Goal: Check status: Check status

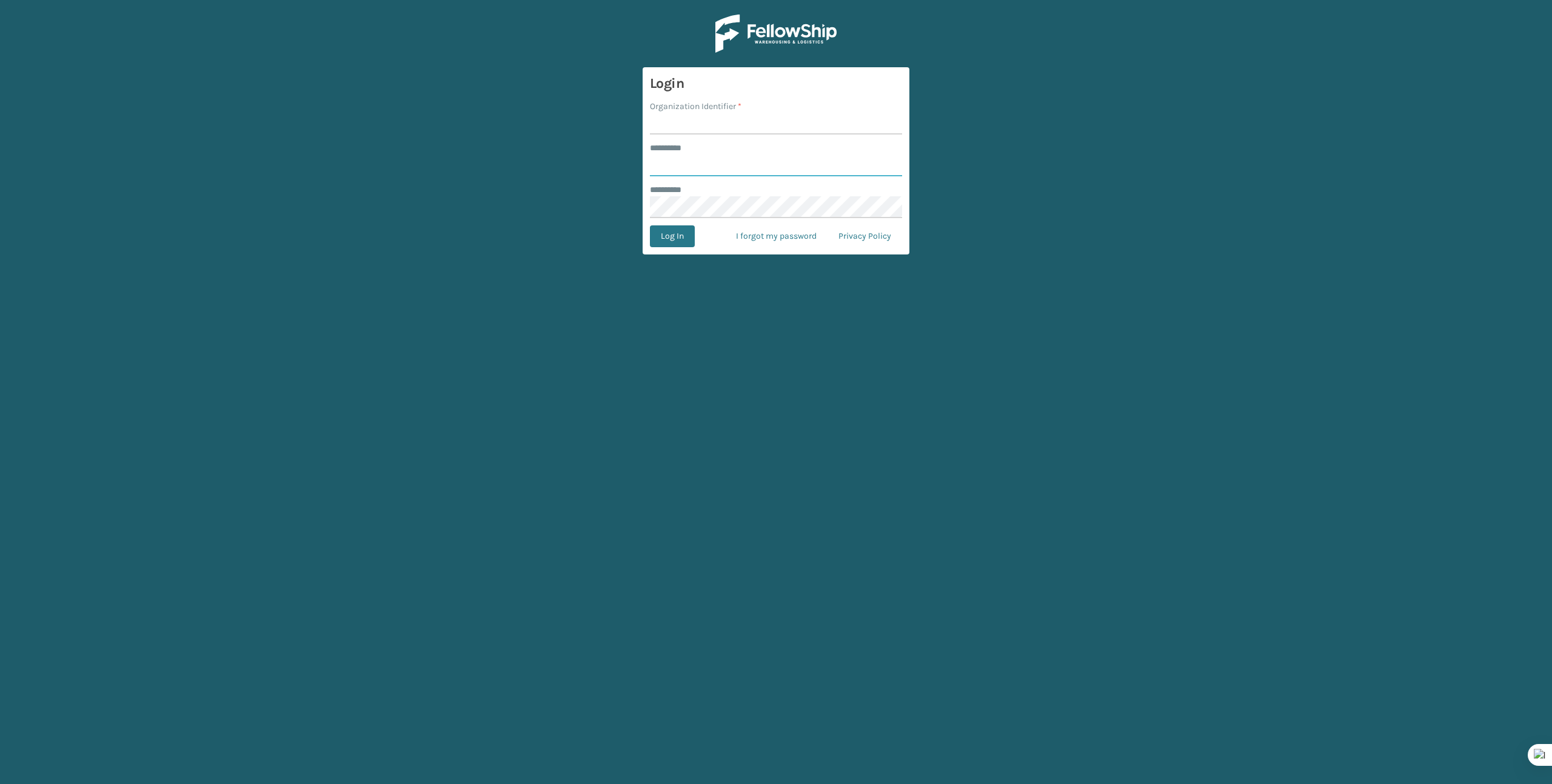
type input "*******"
click at [745, 127] on input "Organization Identifier *" at bounding box center [776, 124] width 252 height 22
type input "Brightech"
click at [678, 232] on button "Log In" at bounding box center [672, 236] width 45 height 22
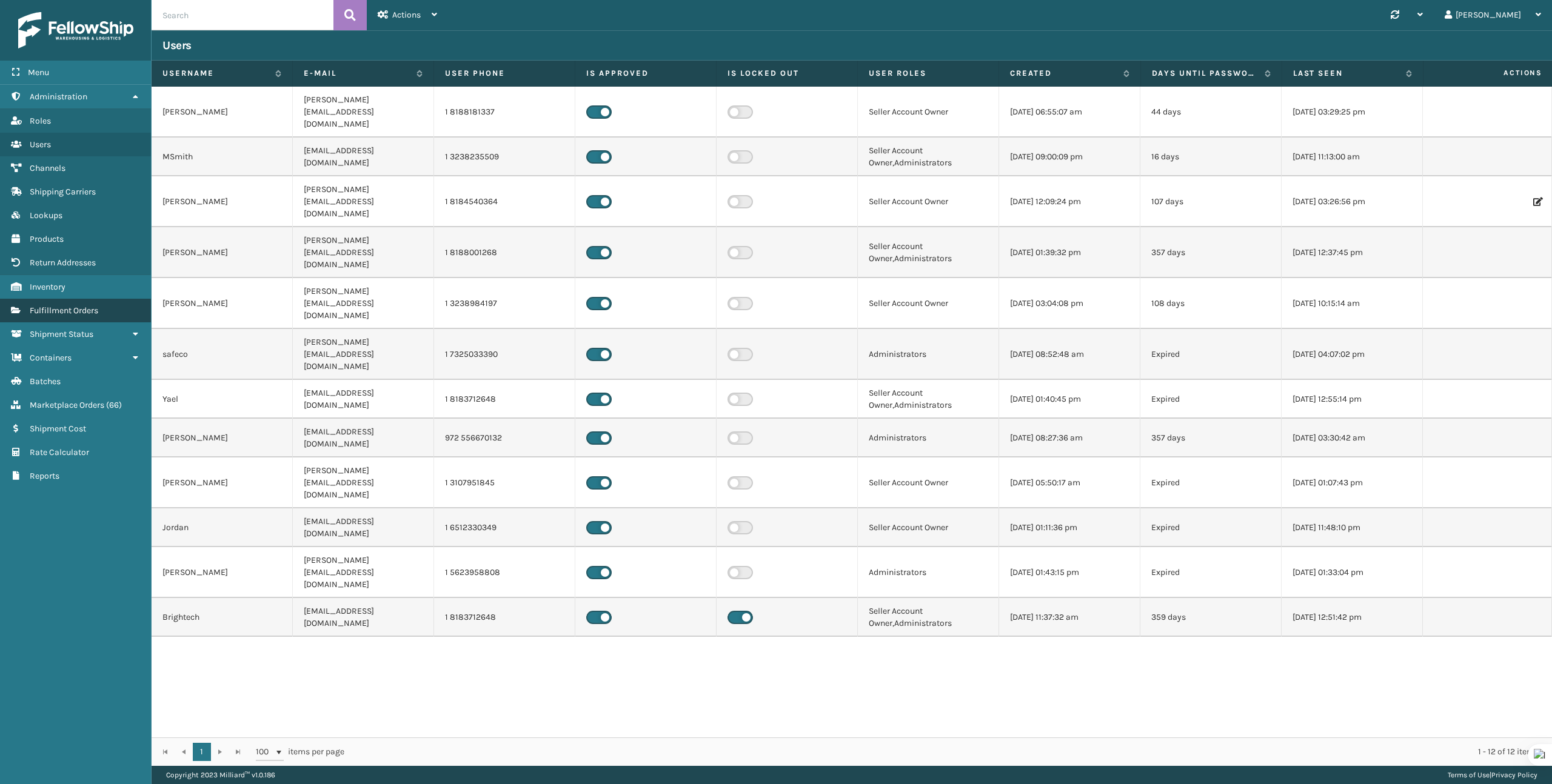
click at [55, 307] on span "Fulfillment Orders" at bounding box center [63, 310] width 68 height 10
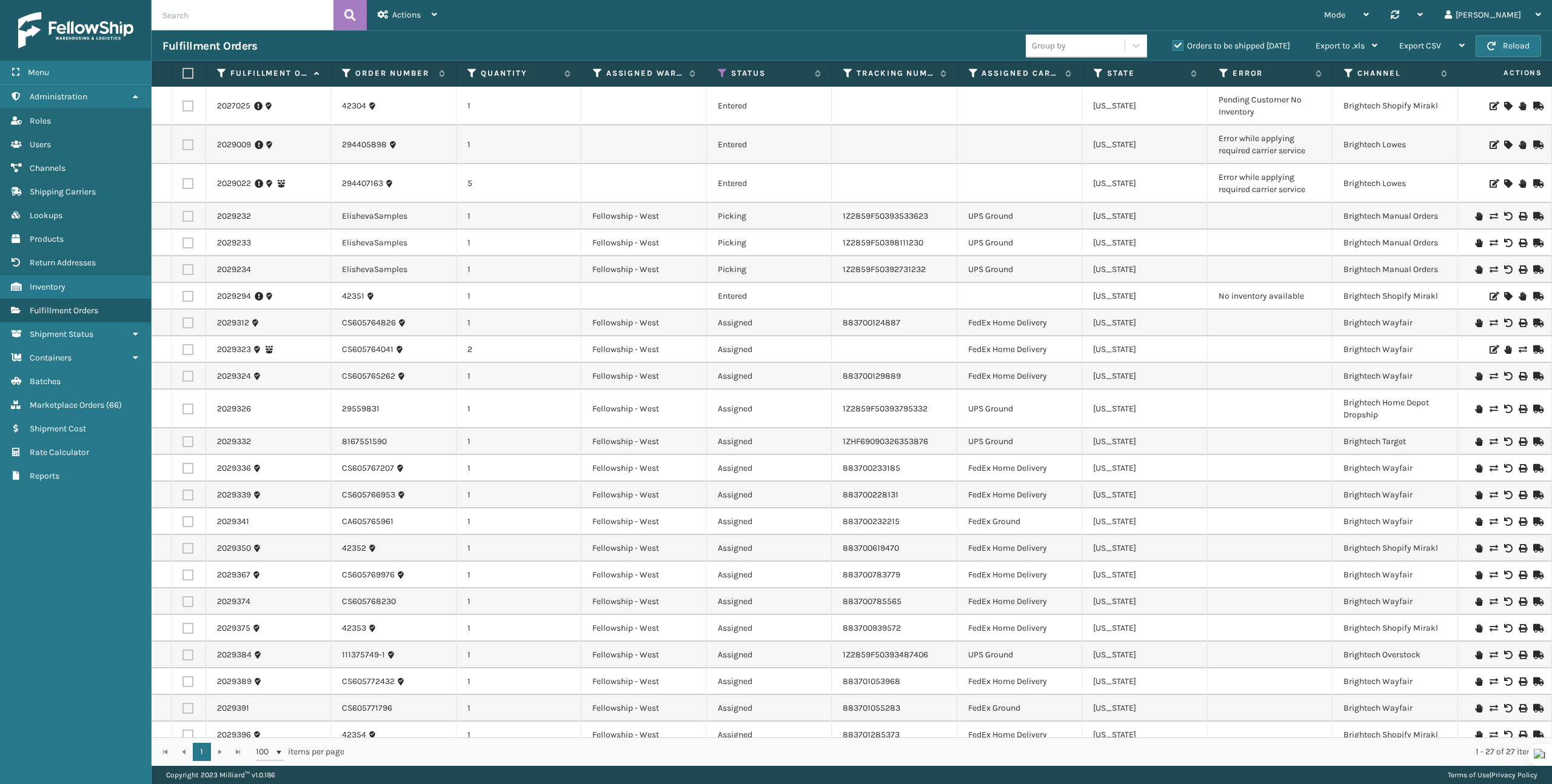
click at [226, 11] on input "text" at bounding box center [242, 15] width 182 height 30
paste input "4634816378-A"
type input "4634816378-A"
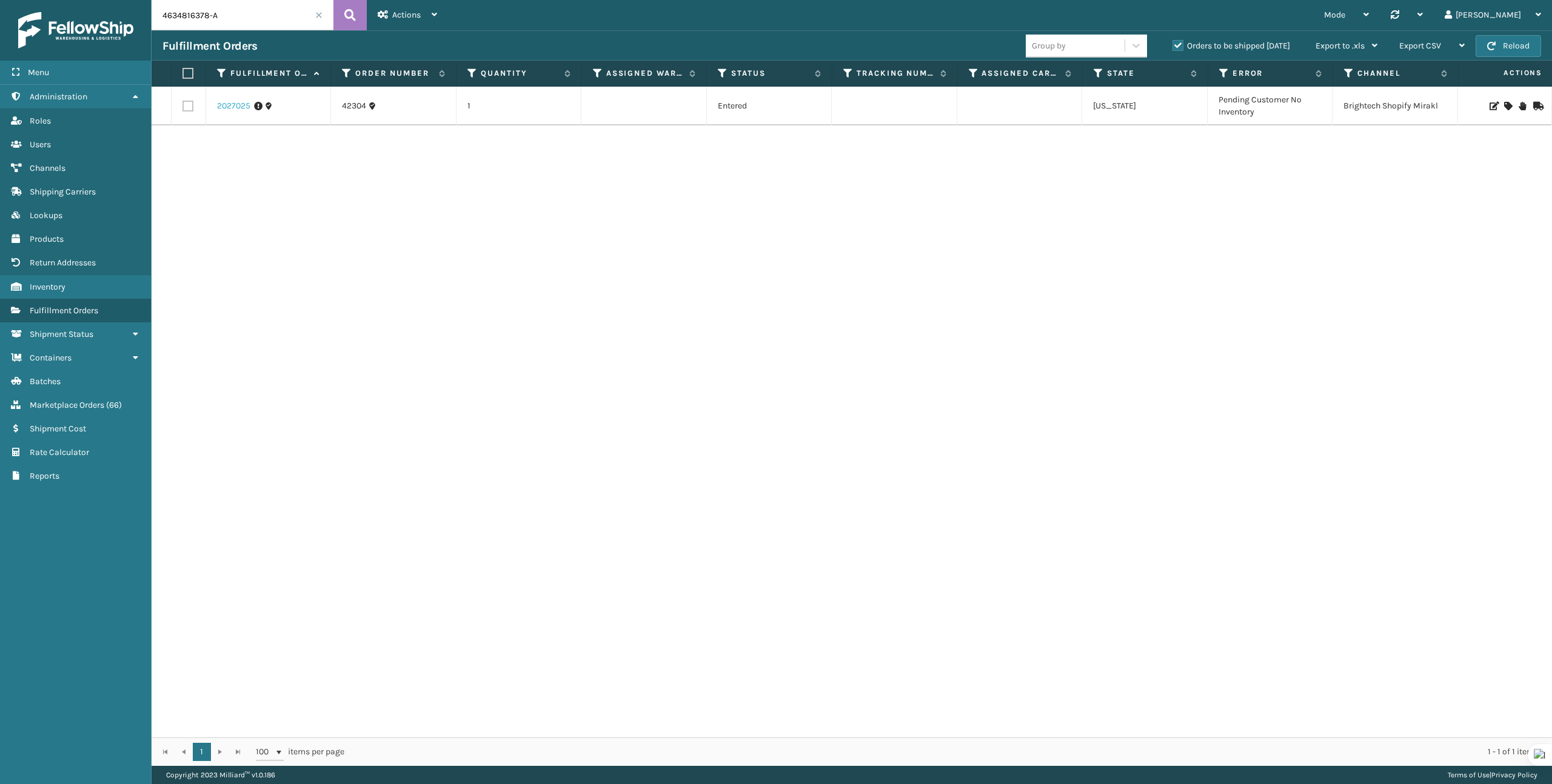
click at [234, 105] on link "2027025" at bounding box center [233, 106] width 33 height 12
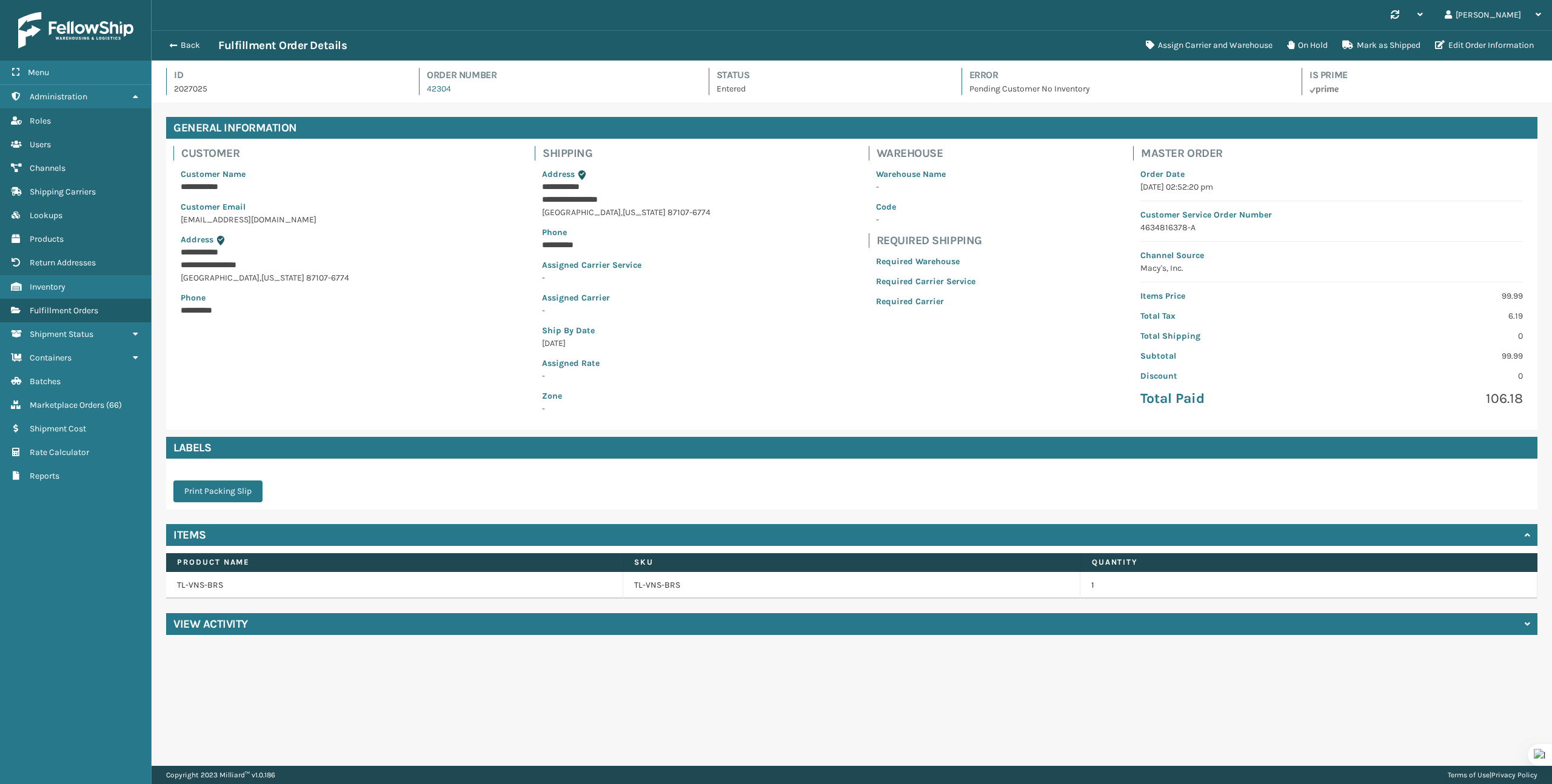
scroll to position [29, 1401]
click at [1319, 47] on button "On Hold" at bounding box center [1307, 45] width 55 height 24
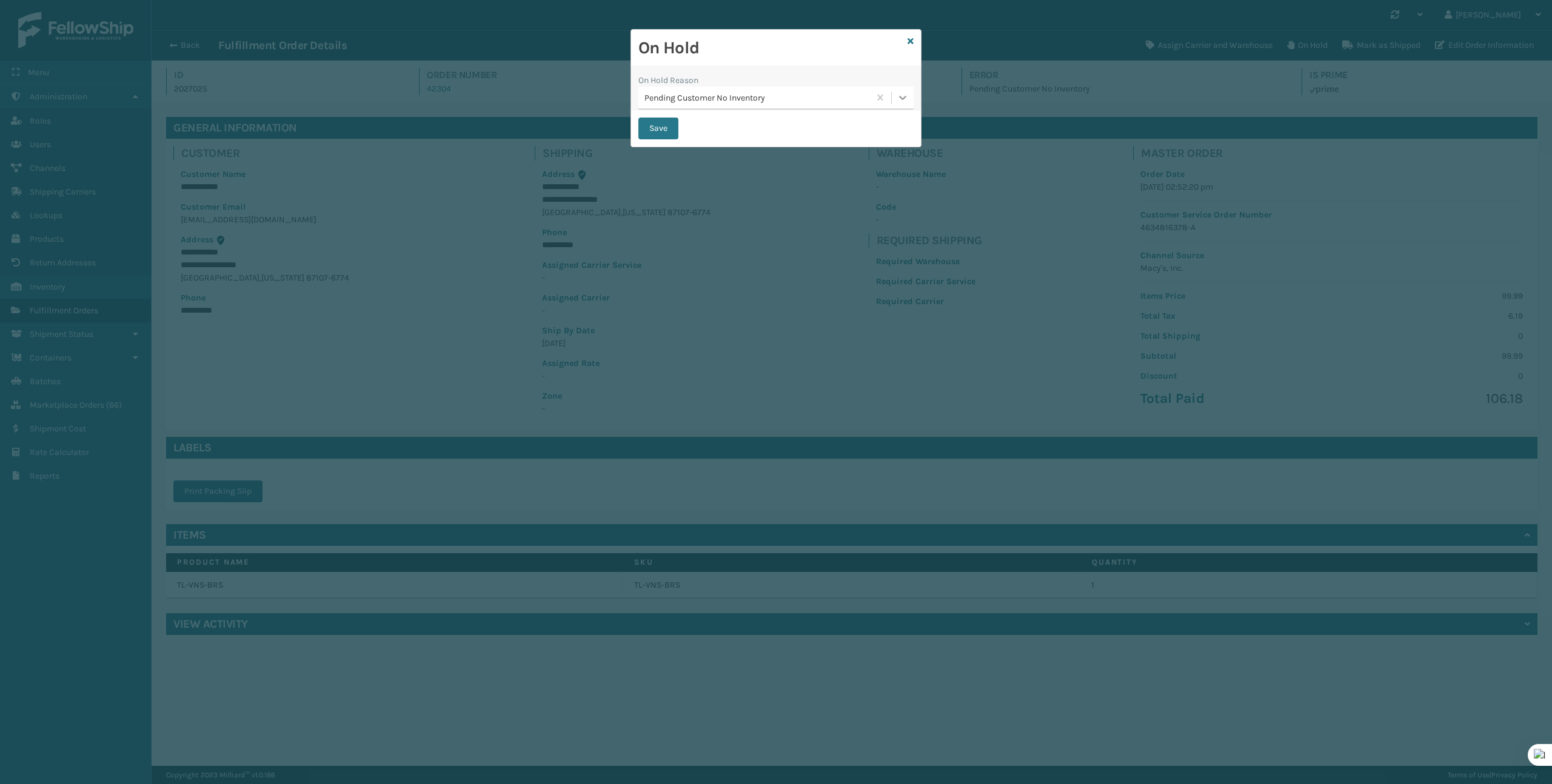
click at [903, 102] on icon at bounding box center [902, 97] width 12 height 12
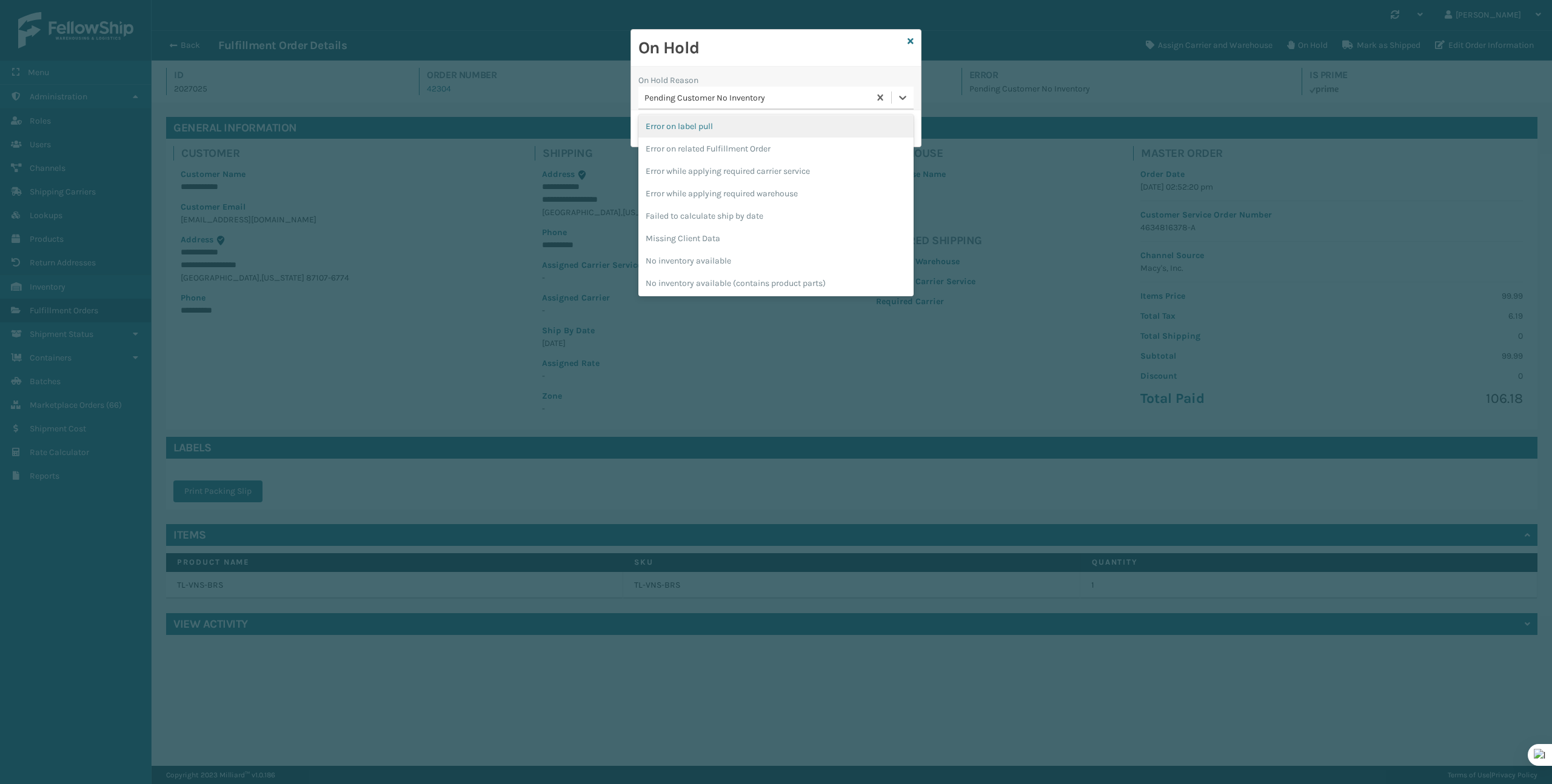
scroll to position [316, 0]
click at [846, 274] on div "To be cancelled" at bounding box center [776, 282] width 275 height 22
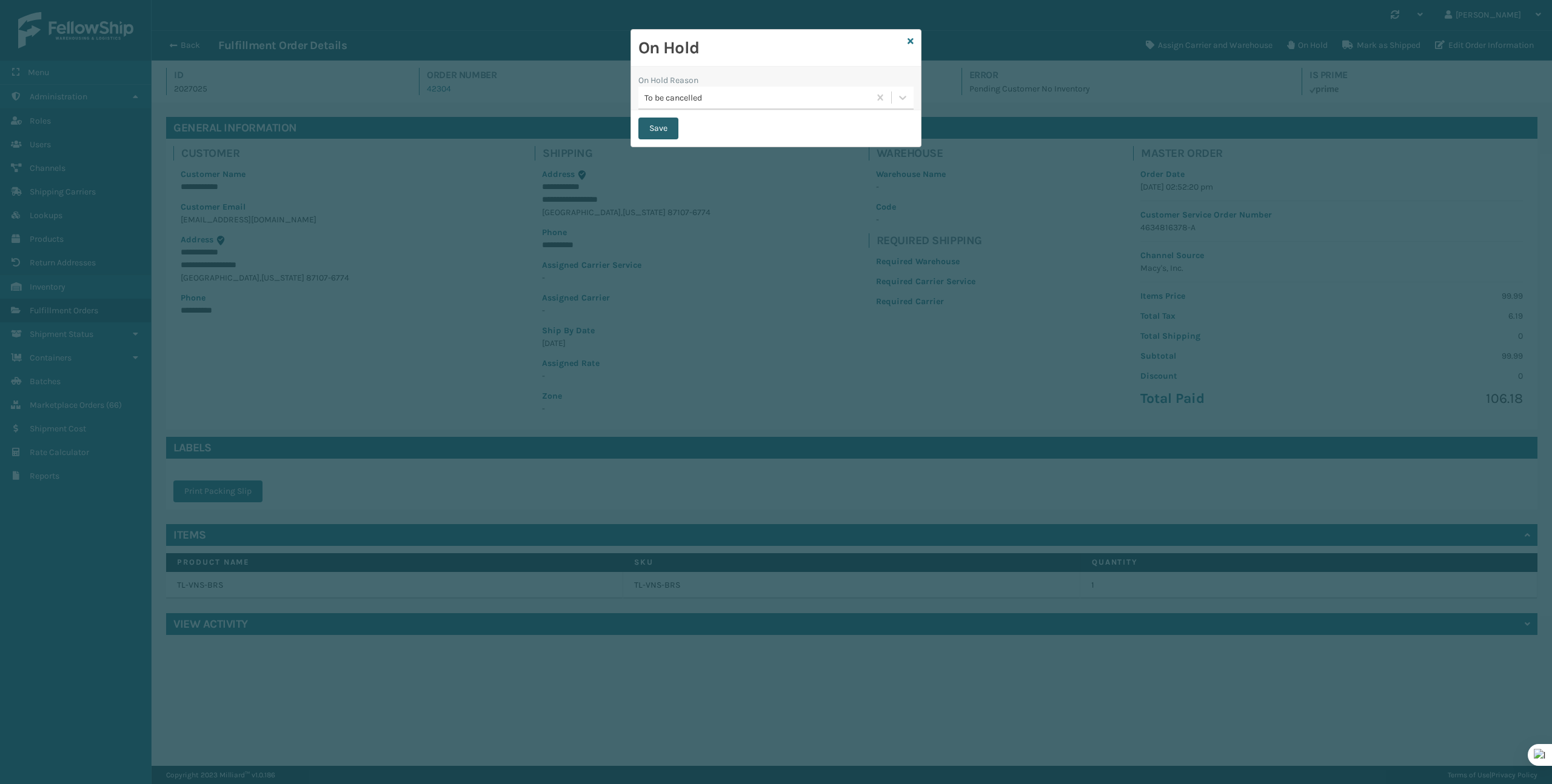
click at [673, 130] on button "Save" at bounding box center [658, 128] width 40 height 22
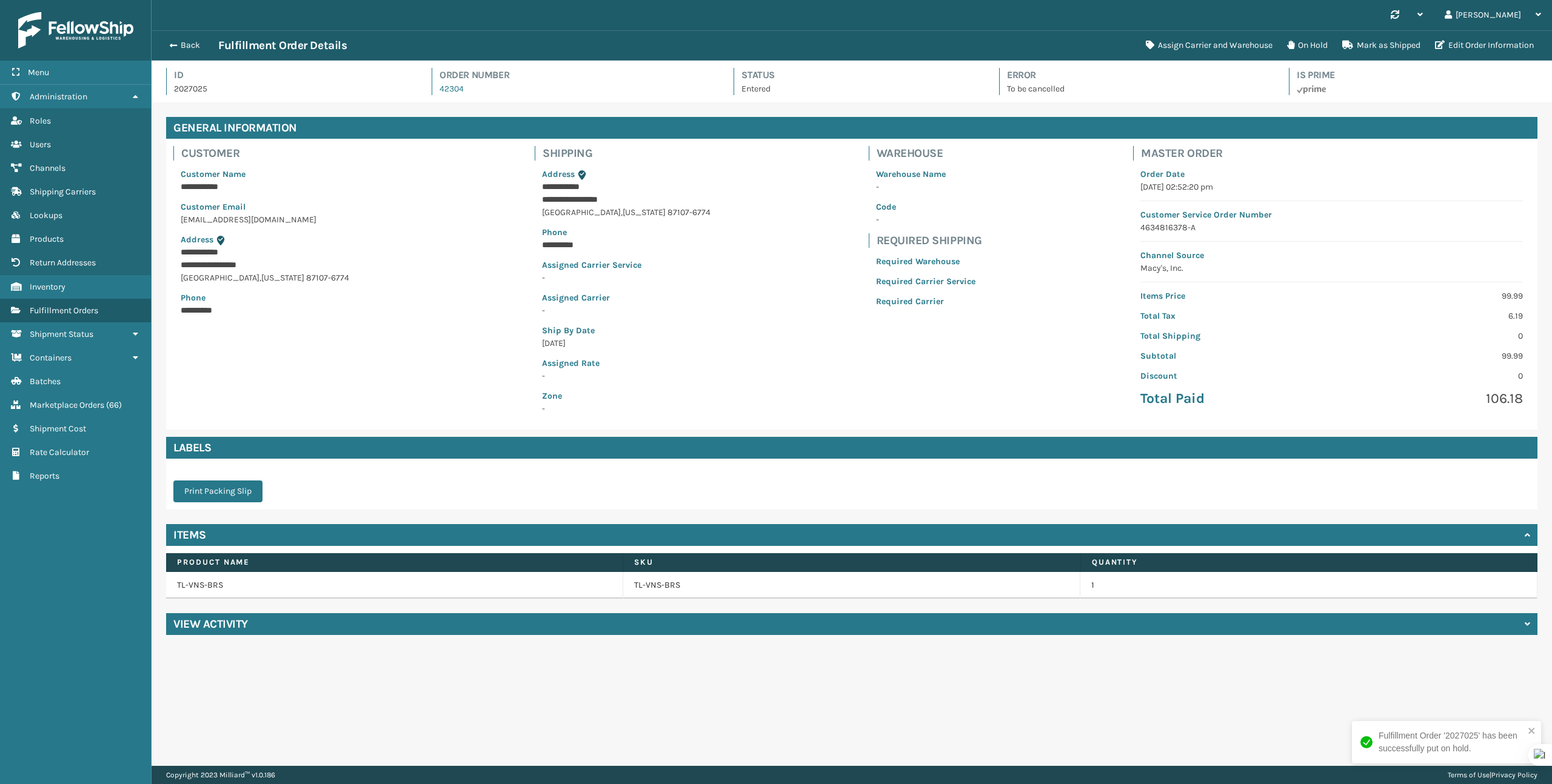
scroll to position [29, 1401]
click at [179, 40] on button "Back" at bounding box center [190, 45] width 55 height 11
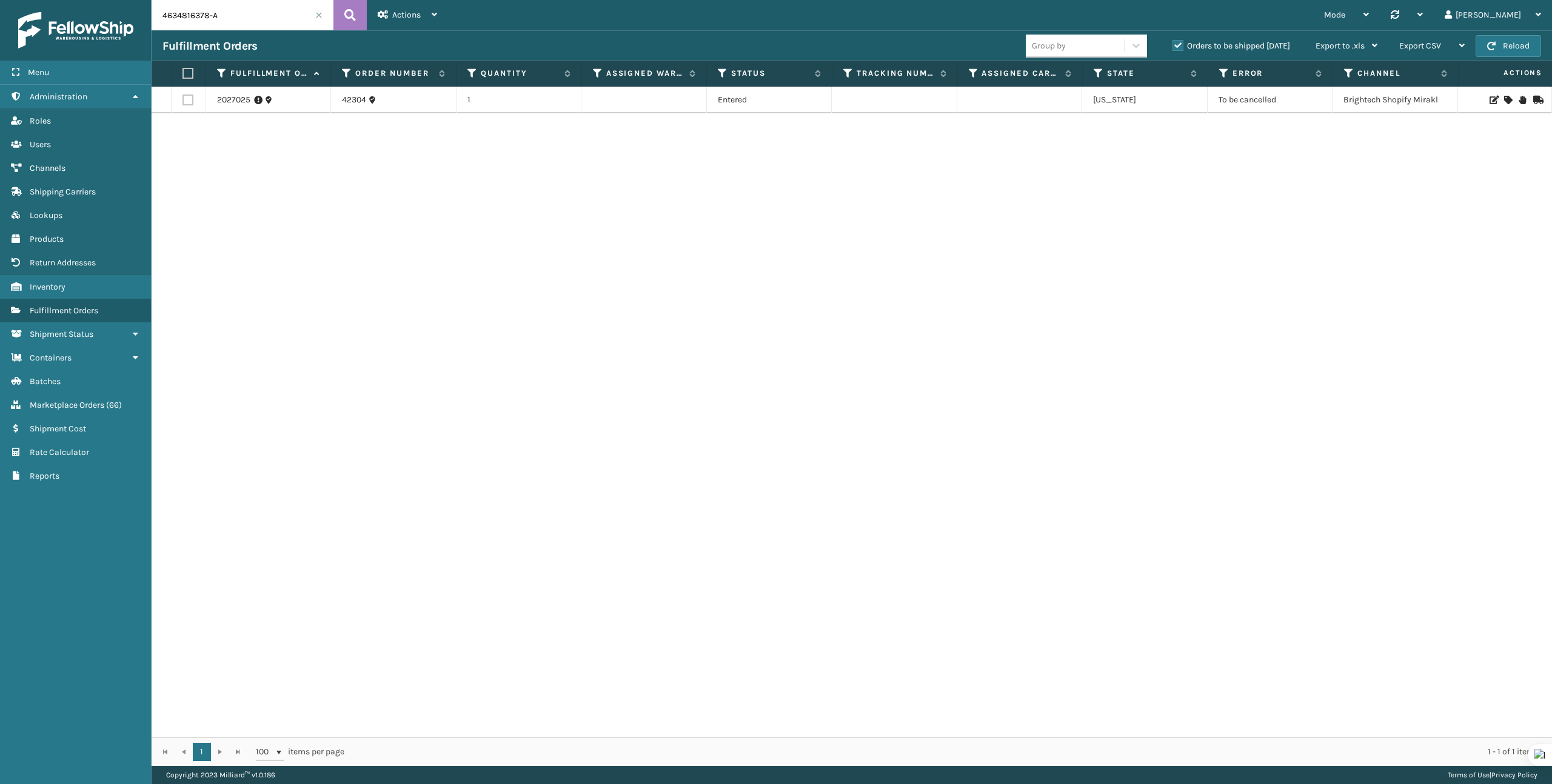
click at [270, 17] on input "4634816378-A" at bounding box center [242, 15] width 182 height 30
paste input "9600537646-A"
type input "9600537646-A"
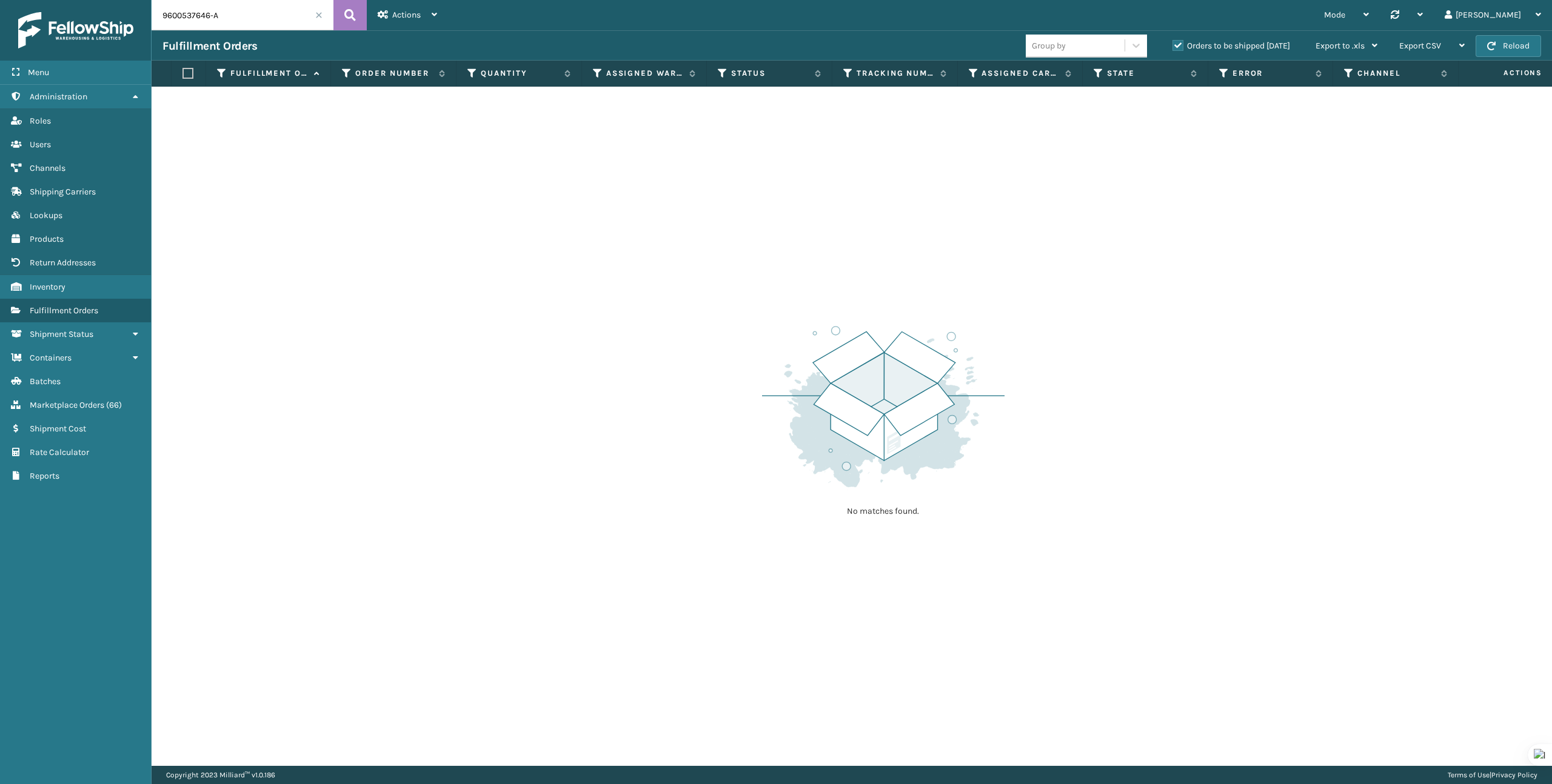
click at [1183, 49] on label "Orders to be shipped [DATE]" at bounding box center [1231, 45] width 117 height 10
click at [1173, 47] on input "Orders to be shipped [DATE]" at bounding box center [1172, 42] width 1 height 8
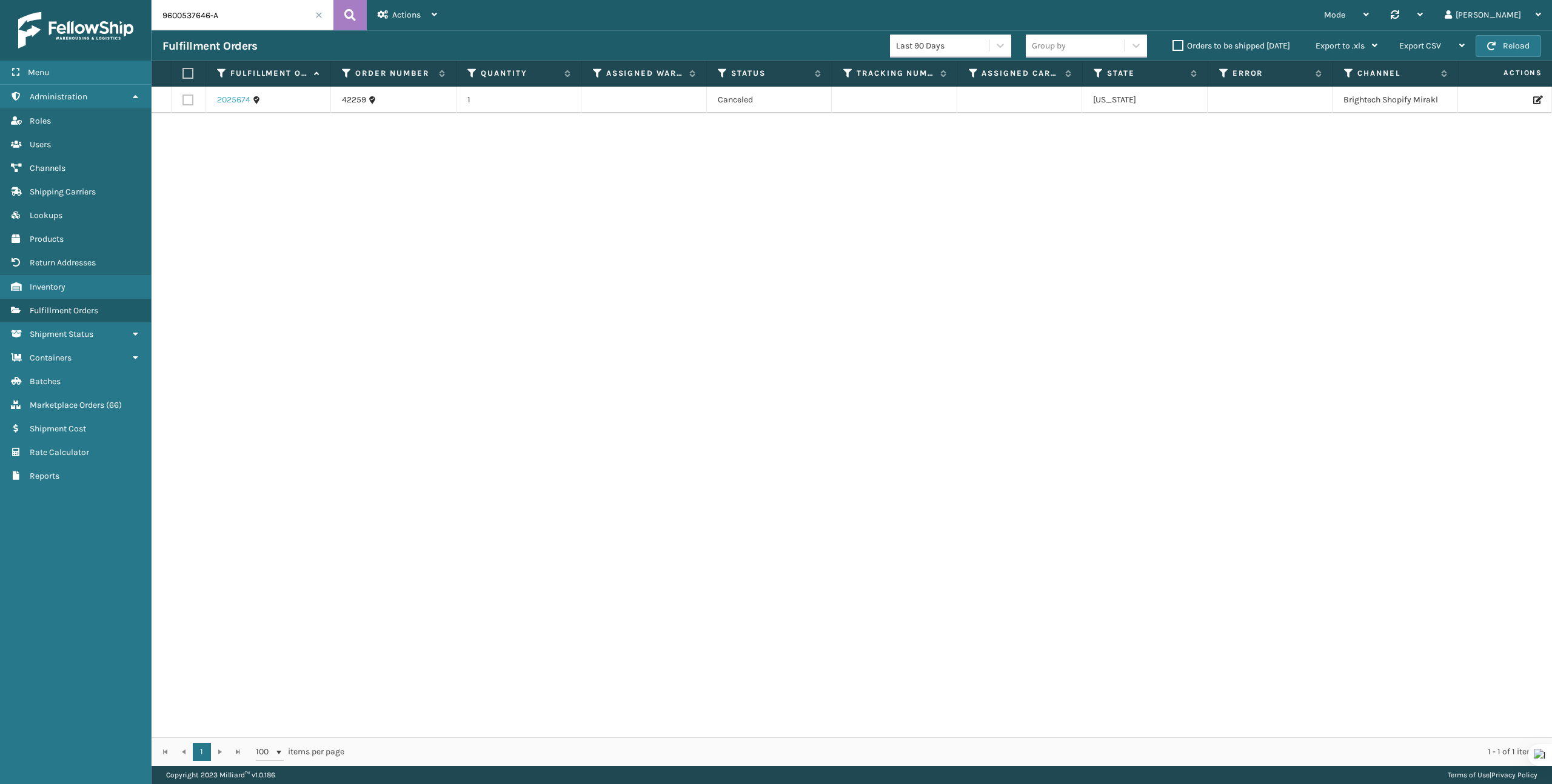
click at [239, 104] on link "2025674" at bounding box center [233, 99] width 33 height 12
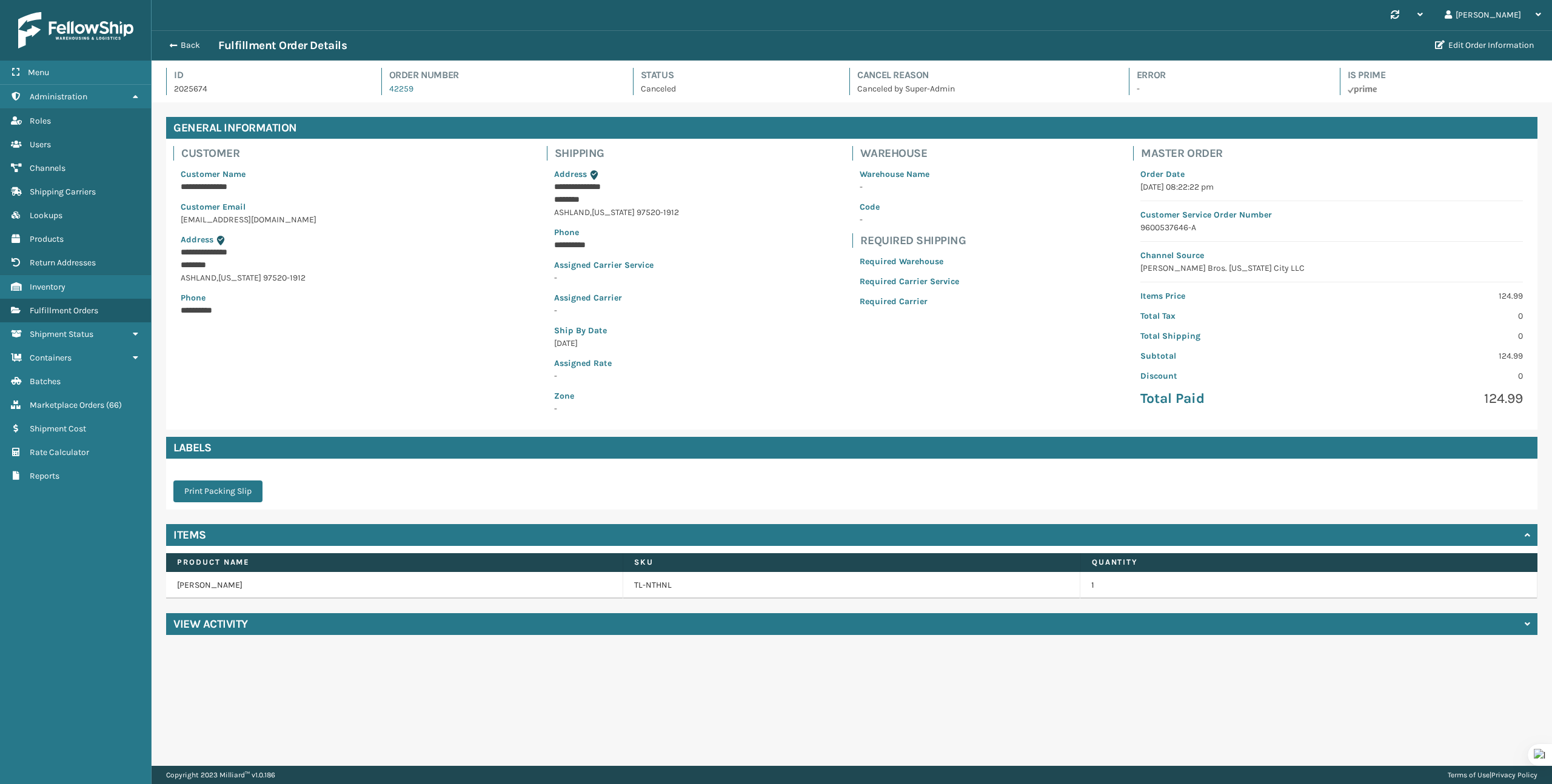
scroll to position [29, 1401]
click at [651, 582] on link "TL-NTHNL" at bounding box center [653, 585] width 37 height 12
click at [632, 583] on td "TL-NTHNL" at bounding box center [851, 585] width 457 height 27
click at [652, 583] on link "TL-NTHNL" at bounding box center [653, 585] width 37 height 12
